Goal: Transaction & Acquisition: Purchase product/service

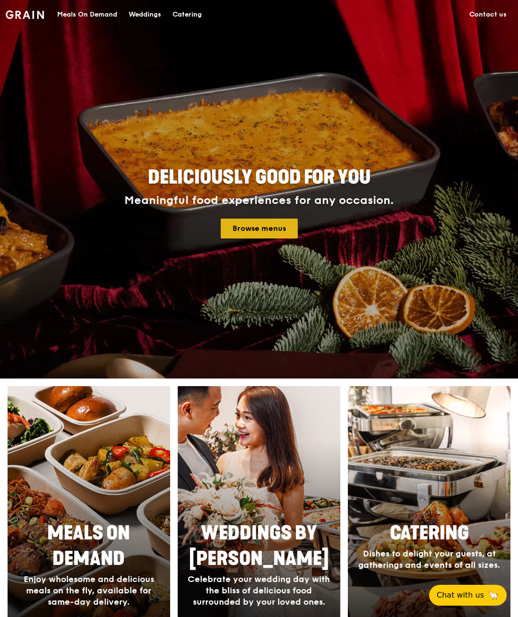
click at [260, 230] on link "Browse menus" at bounding box center [259, 229] width 77 height 20
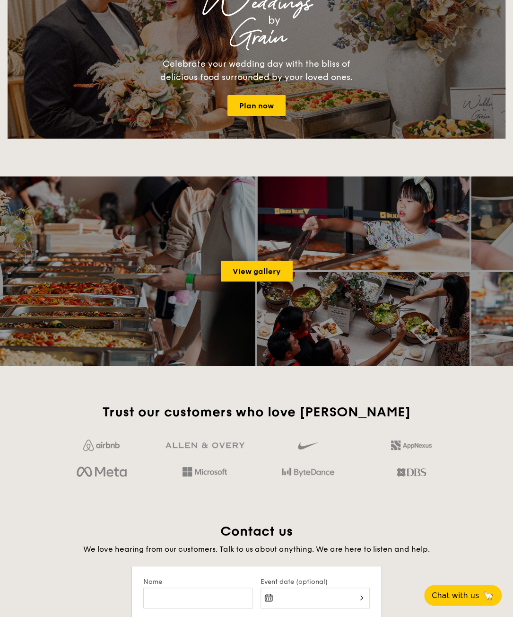
scroll to position [1466, 0]
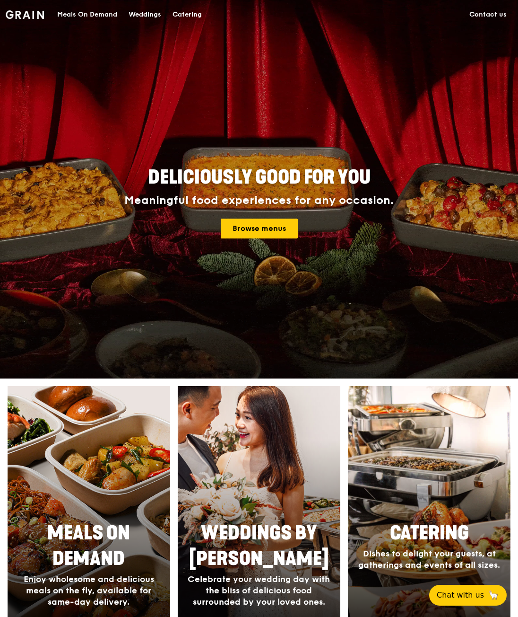
click at [92, 15] on div "Meals On Demand" at bounding box center [87, 14] width 60 height 28
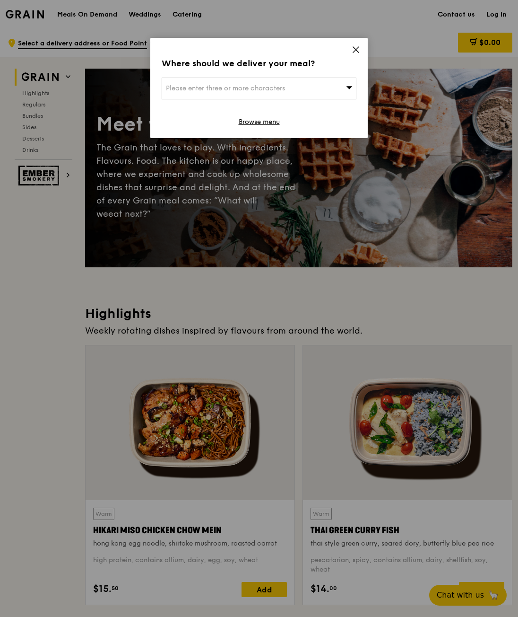
click at [359, 47] on icon at bounding box center [356, 50] width 6 height 6
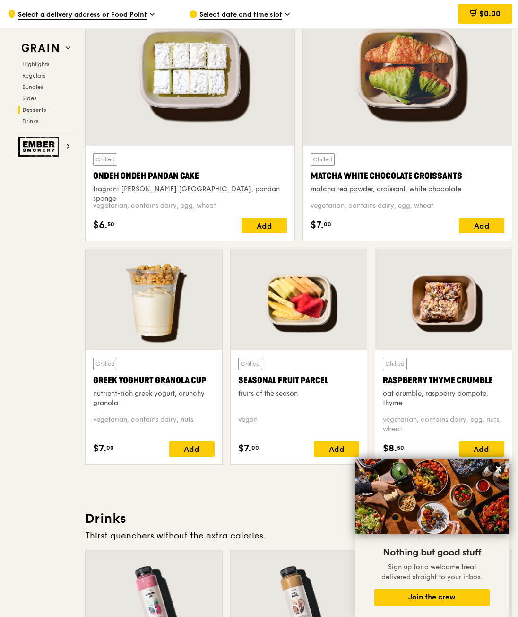
scroll to position [2513, 0]
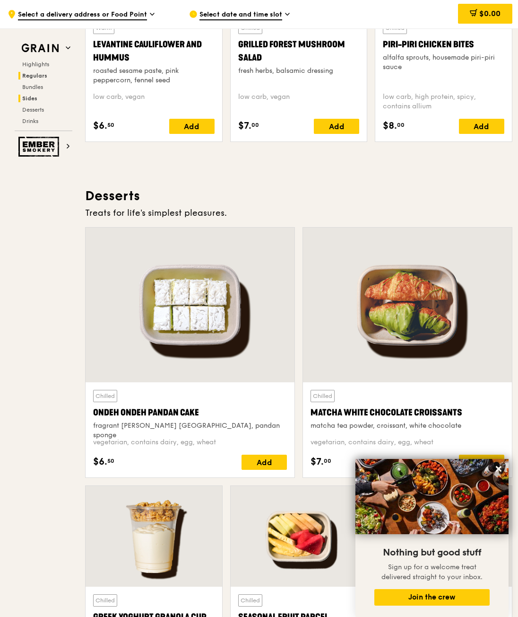
click at [40, 76] on span "Regulars" at bounding box center [34, 75] width 25 height 7
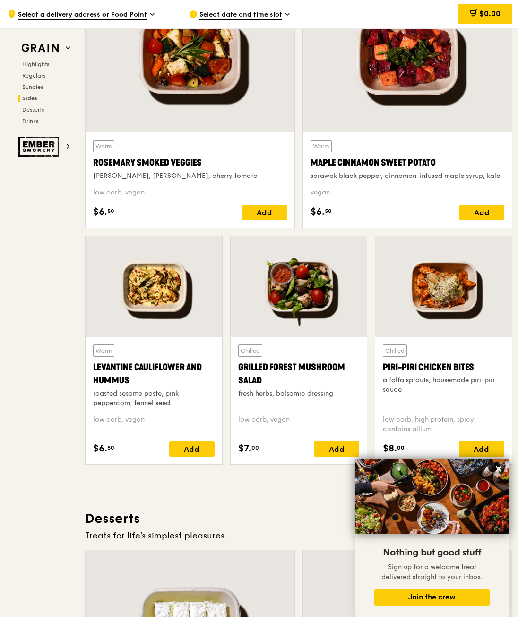
scroll to position [2220, 0]
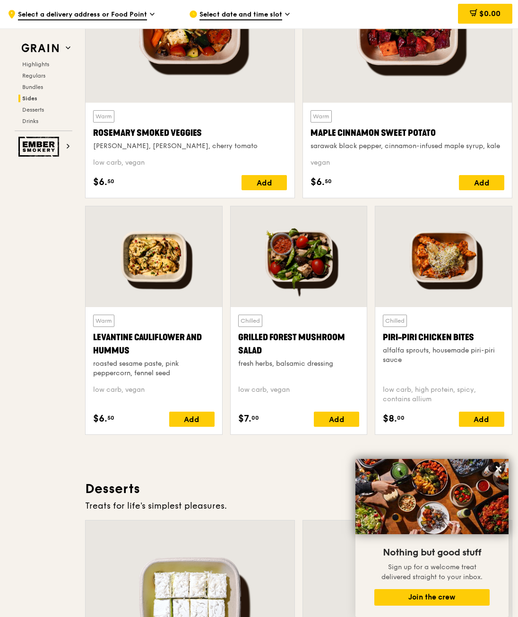
click at [287, 333] on div "Grilled Forest Mushroom Salad" at bounding box center [299, 344] width 122 height 26
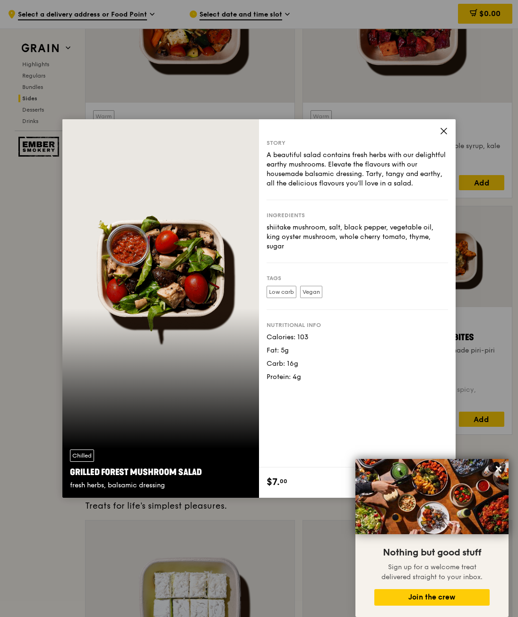
click at [445, 130] on icon at bounding box center [444, 131] width 6 height 6
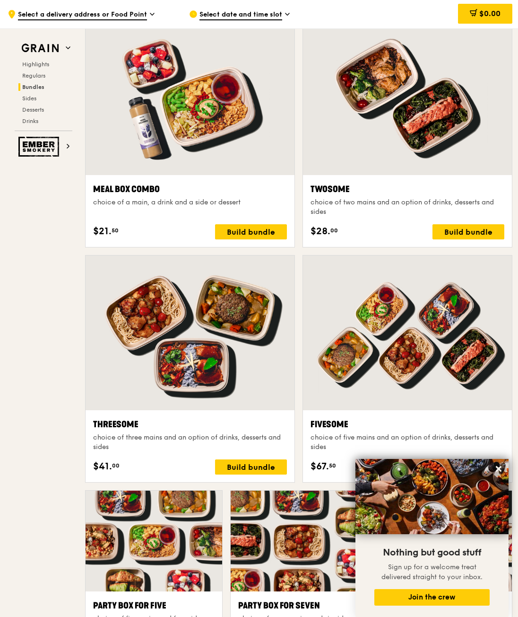
scroll to position [1368, 0]
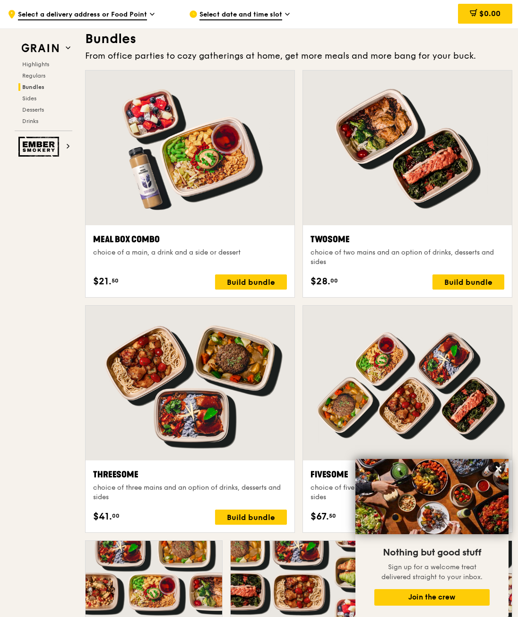
click at [210, 155] on div at bounding box center [190, 147] width 209 height 155
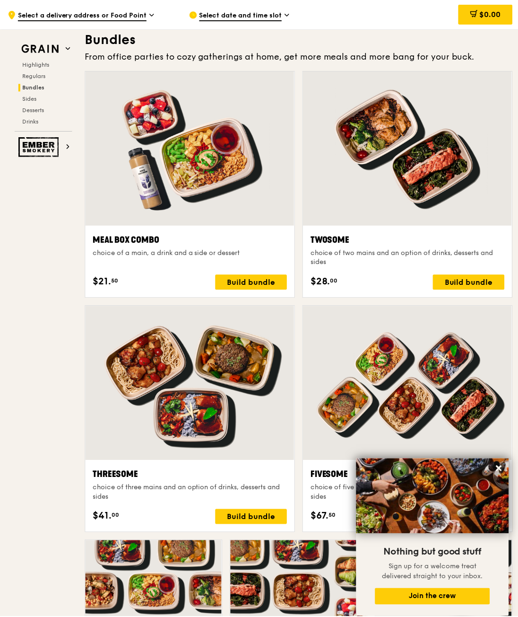
scroll to position [1369, 0]
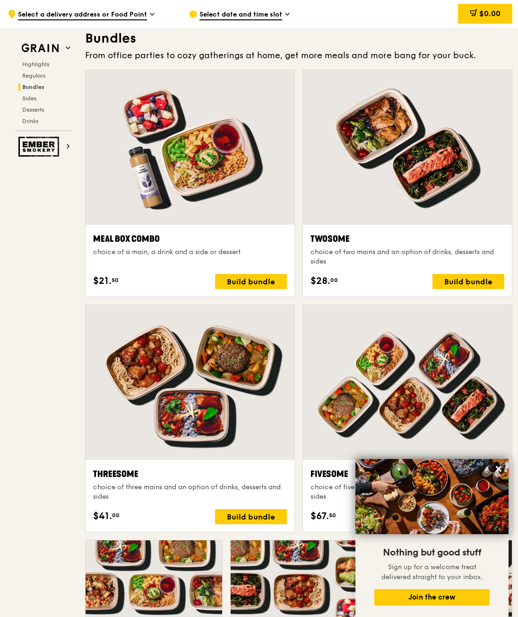
click at [208, 161] on div at bounding box center [190, 147] width 209 height 155
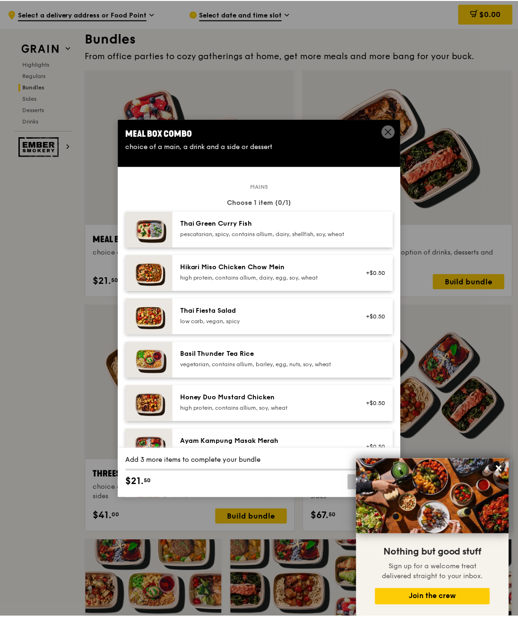
scroll to position [47, 0]
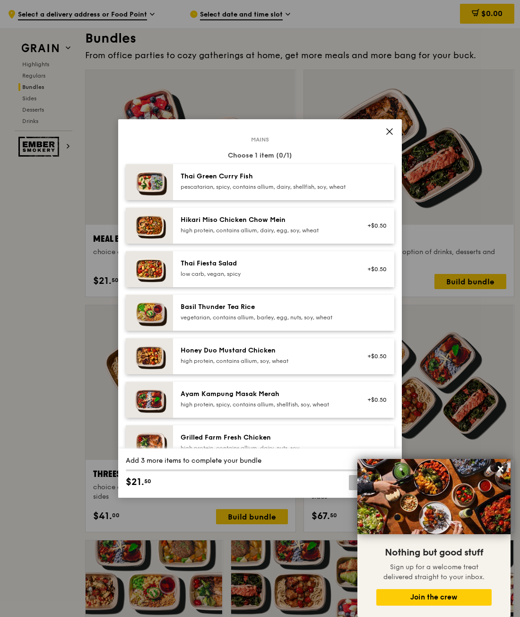
click at [199, 312] on div "Basil Thunder Tea Rice" at bounding box center [266, 306] width 170 height 9
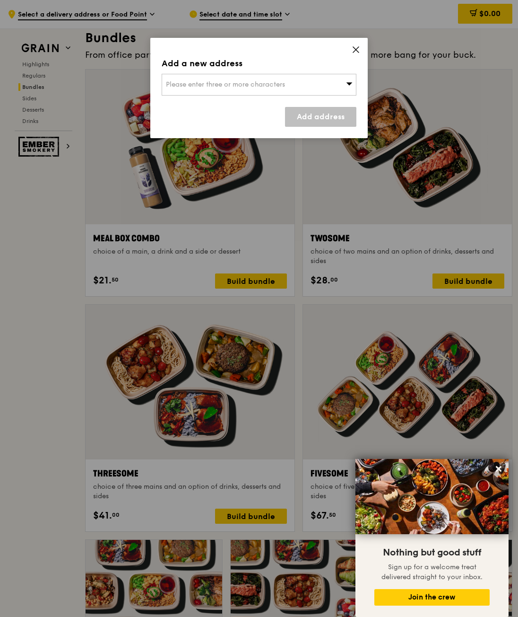
click at [357, 47] on icon at bounding box center [356, 49] width 9 height 9
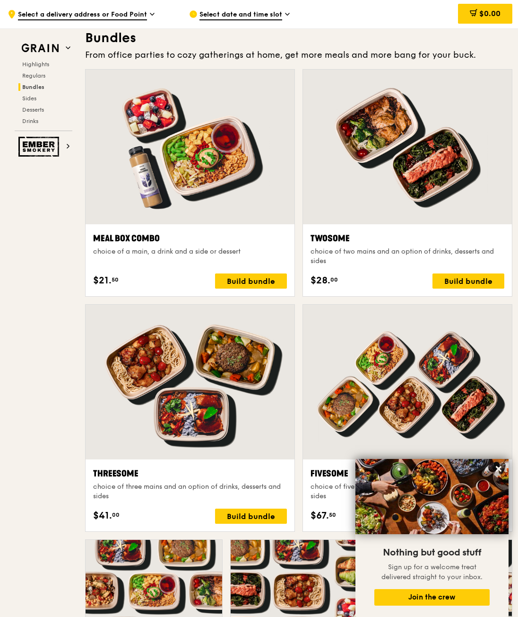
click at [218, 155] on div at bounding box center [190, 147] width 209 height 155
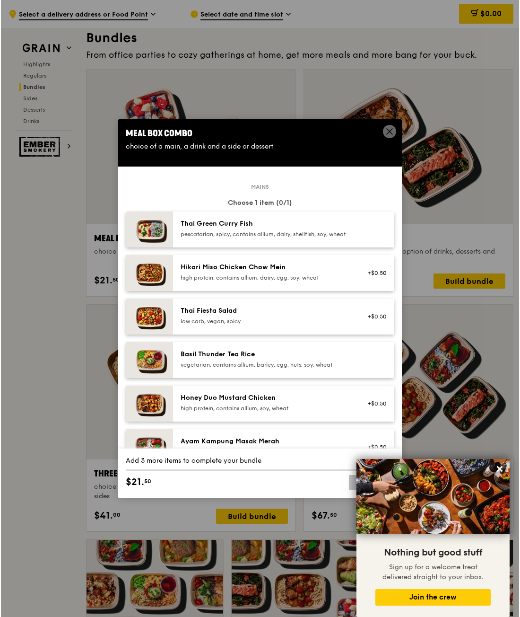
scroll to position [1370, 0]
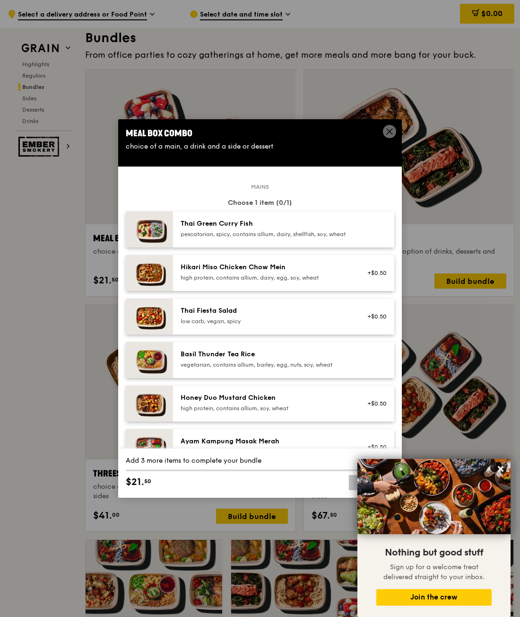
click at [203, 359] on div "Basil Thunder Tea Rice" at bounding box center [266, 354] width 170 height 9
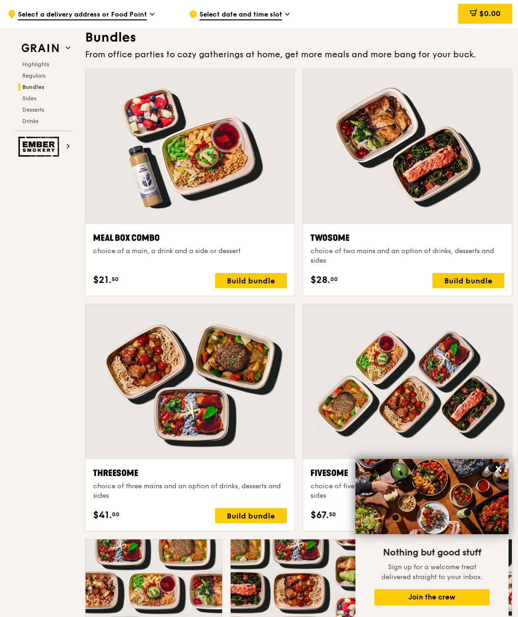
click at [197, 169] on div at bounding box center [190, 146] width 209 height 155
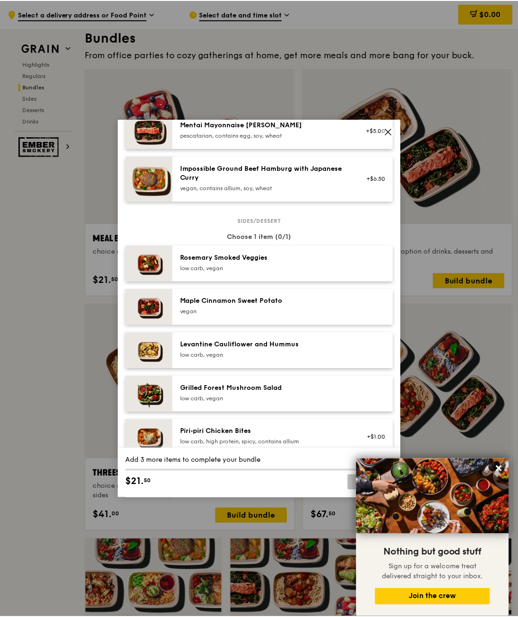
scroll to position [426, 0]
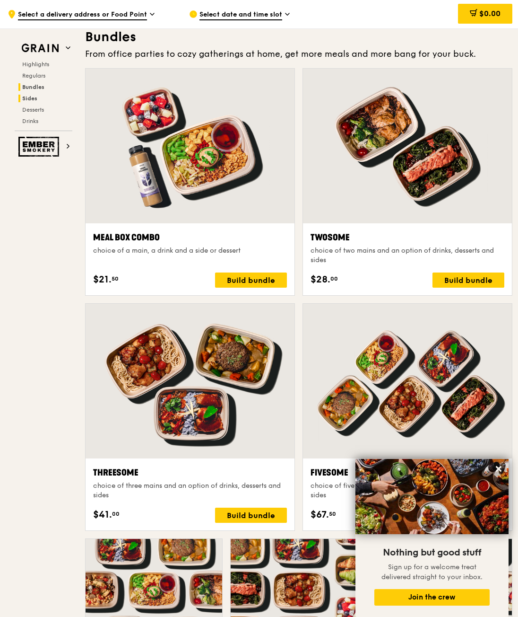
click at [32, 98] on span "Sides" at bounding box center [29, 98] width 15 height 7
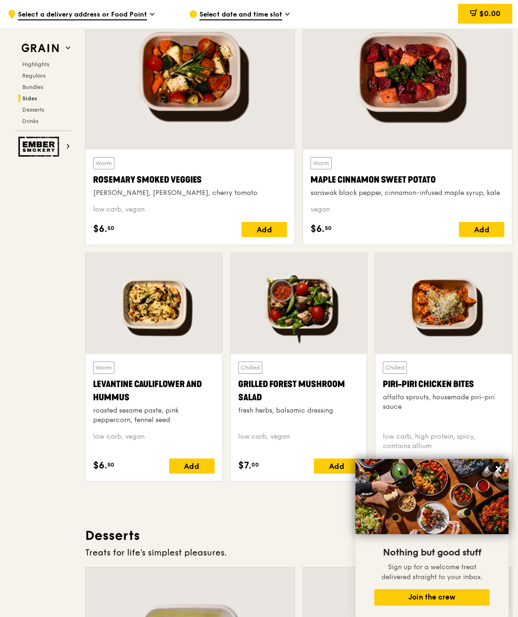
scroll to position [2182, 0]
